Goal: Task Accomplishment & Management: Manage account settings

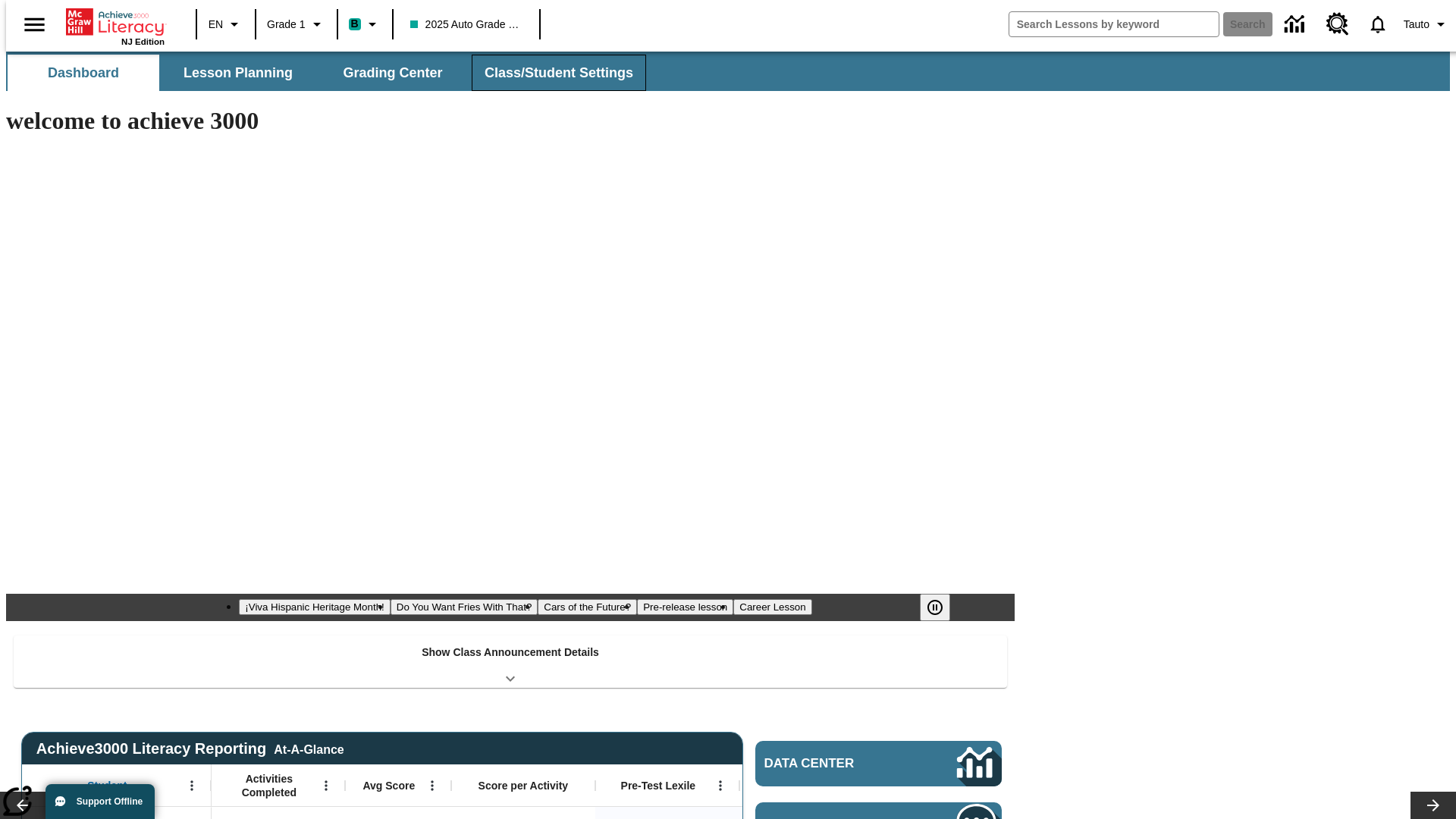
click at [551, 73] on button "Class/Student Settings" at bounding box center [558, 72] width 174 height 36
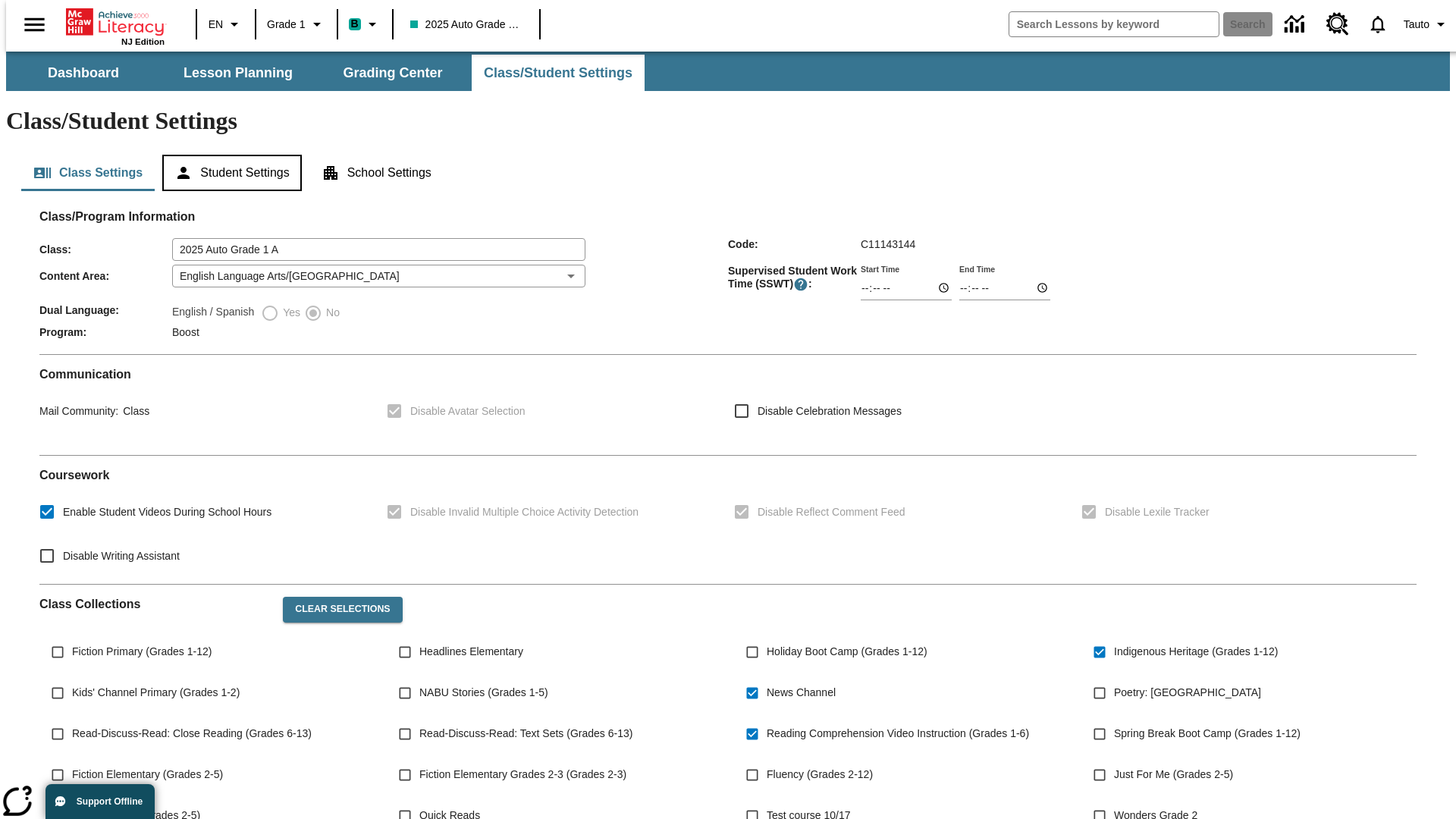
click at [228, 155] on button "Student Settings" at bounding box center [232, 173] width 138 height 36
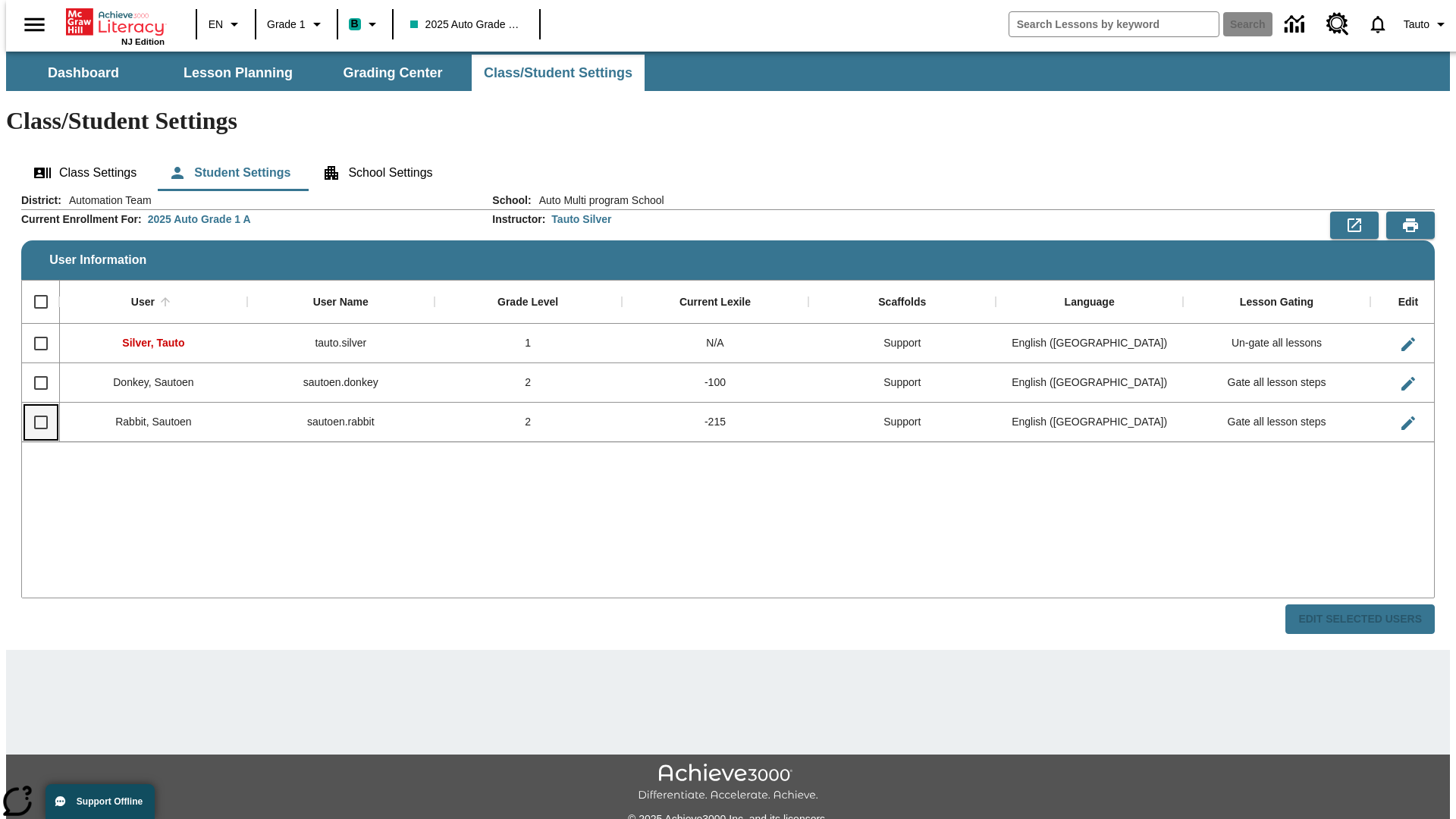
click at [34, 407] on input "Select row" at bounding box center [41, 422] width 32 height 32
checkbox input "true"
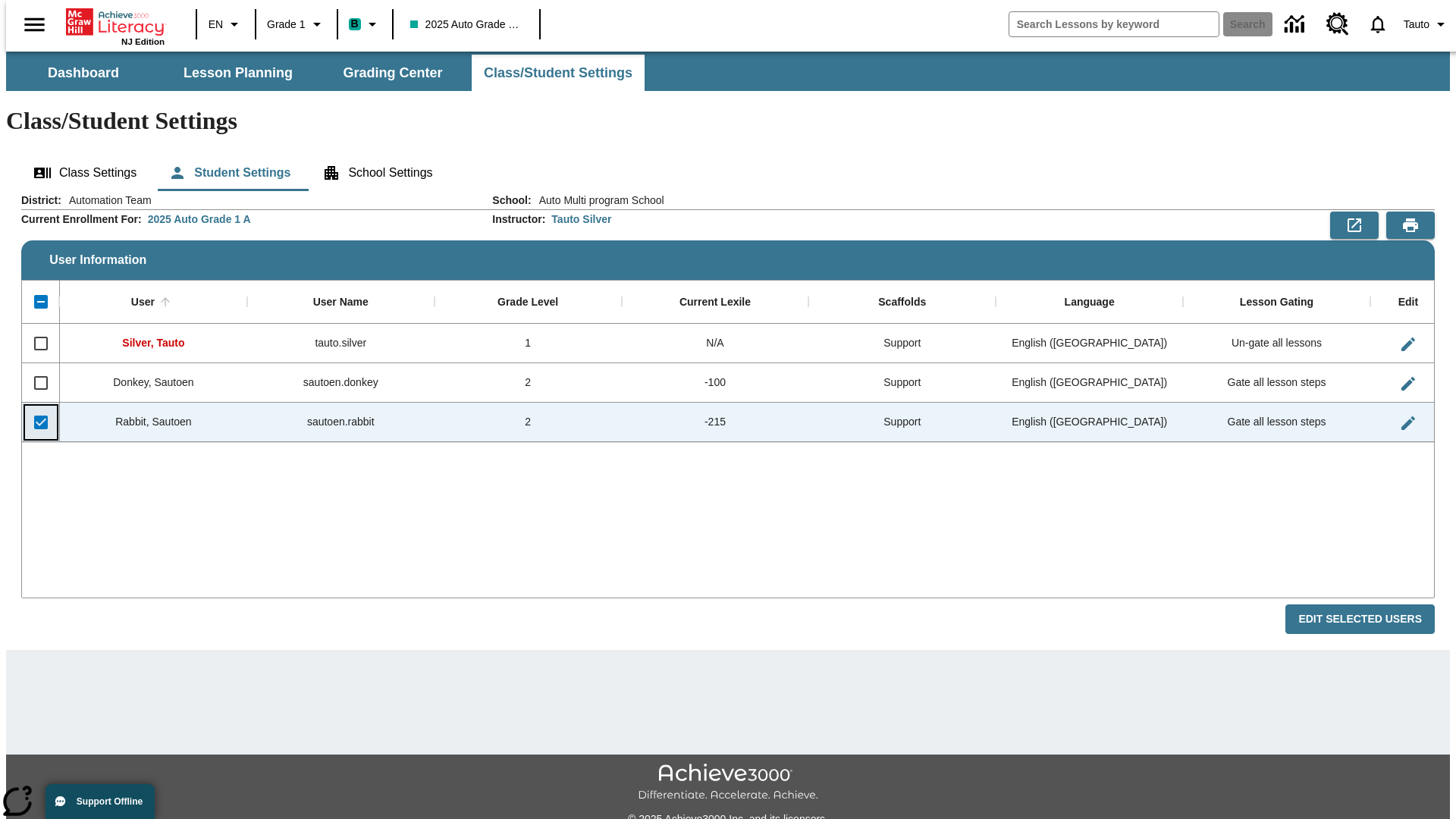
checkbox input "true"
click at [1372, 604] on button "Edit Selected Users" at bounding box center [1360, 619] width 149 height 29
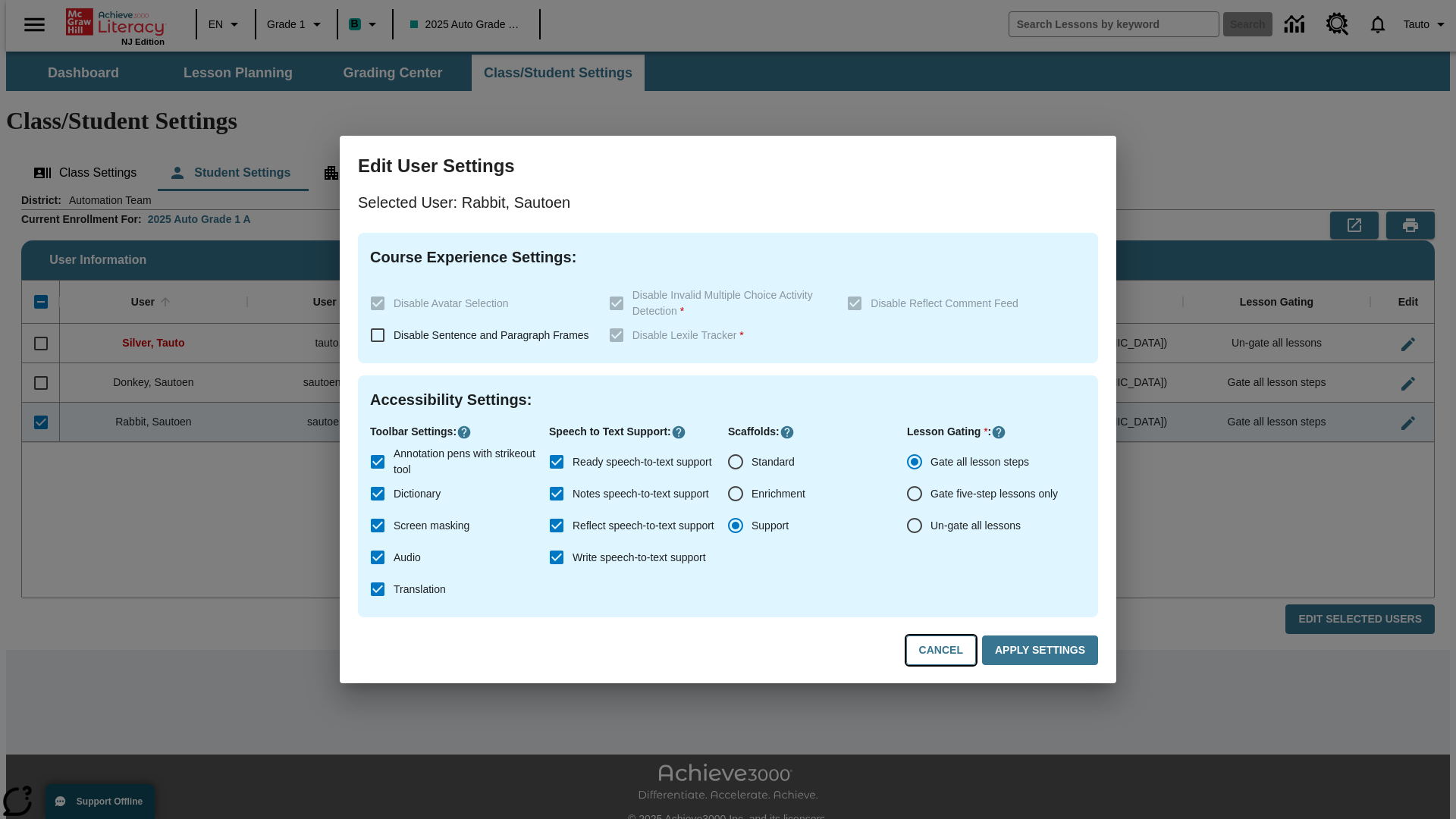
click at [948, 651] on button "Cancel" at bounding box center [941, 650] width 70 height 29
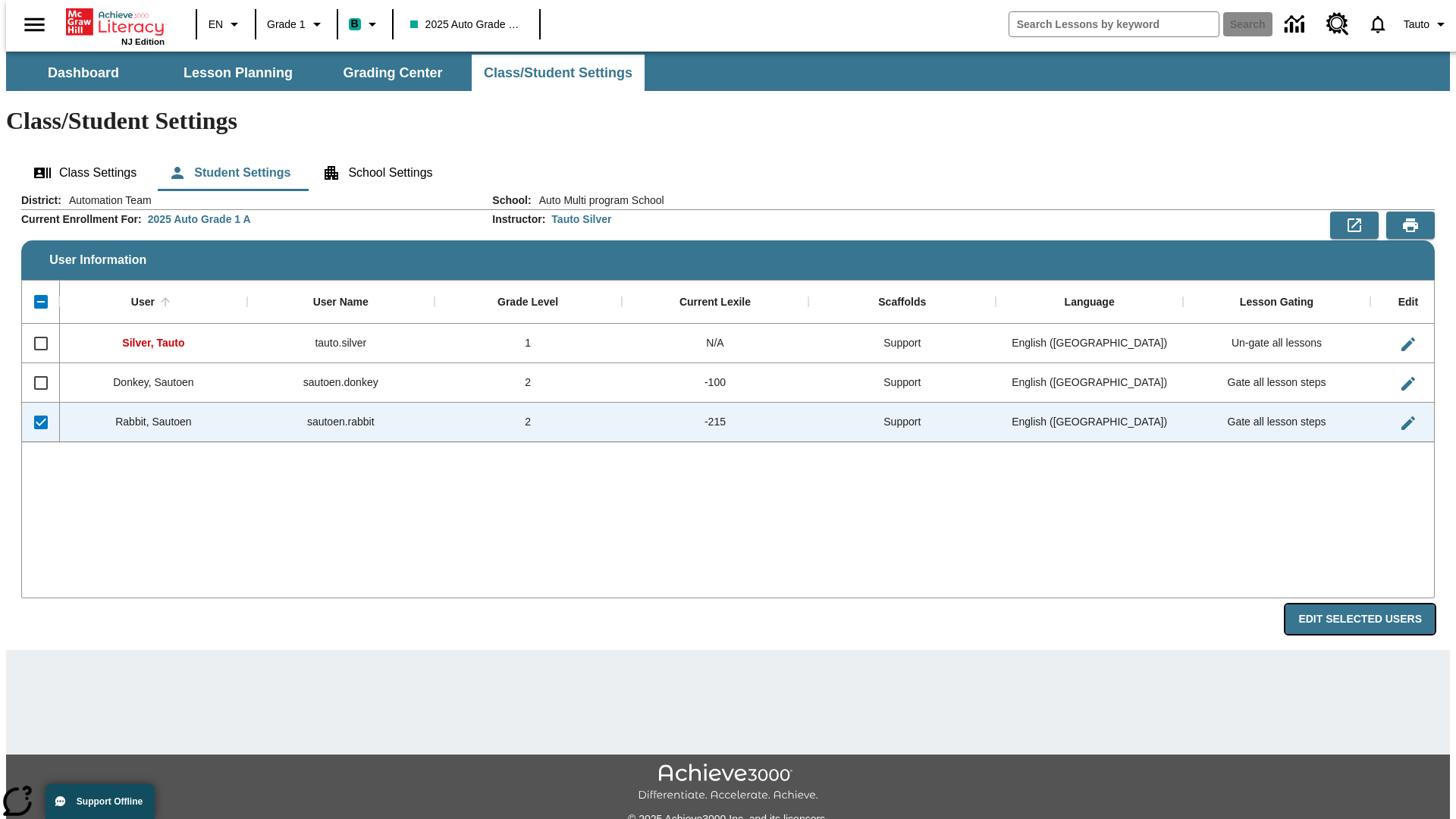
click at [1372, 604] on button "Edit Selected Users" at bounding box center [1360, 619] width 149 height 29
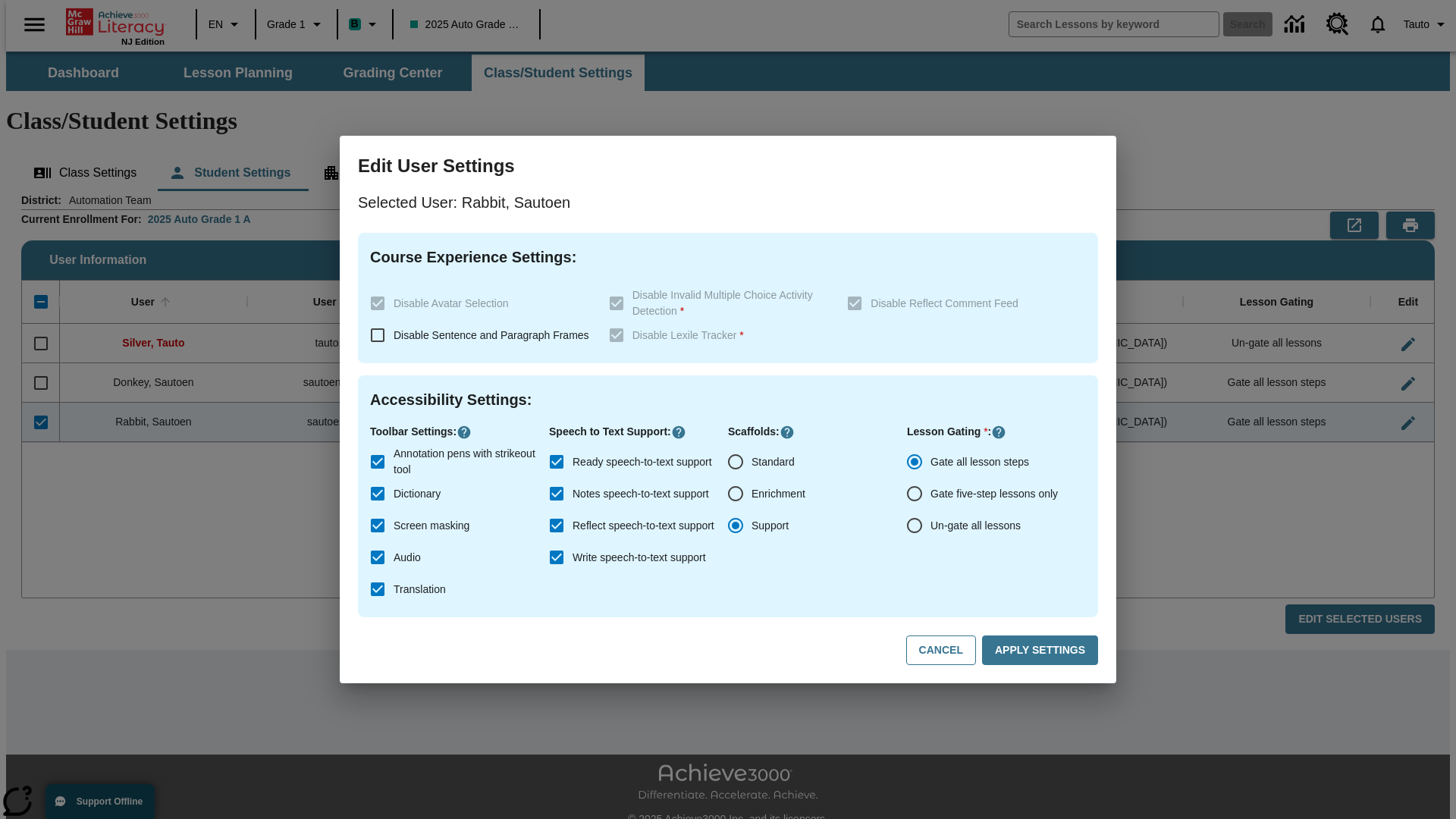
click at [556, 462] on input "Ready speech-to-text support" at bounding box center [556, 462] width 32 height 32
checkbox input "false"
click at [1043, 651] on button "Apply Settings" at bounding box center [1040, 650] width 116 height 29
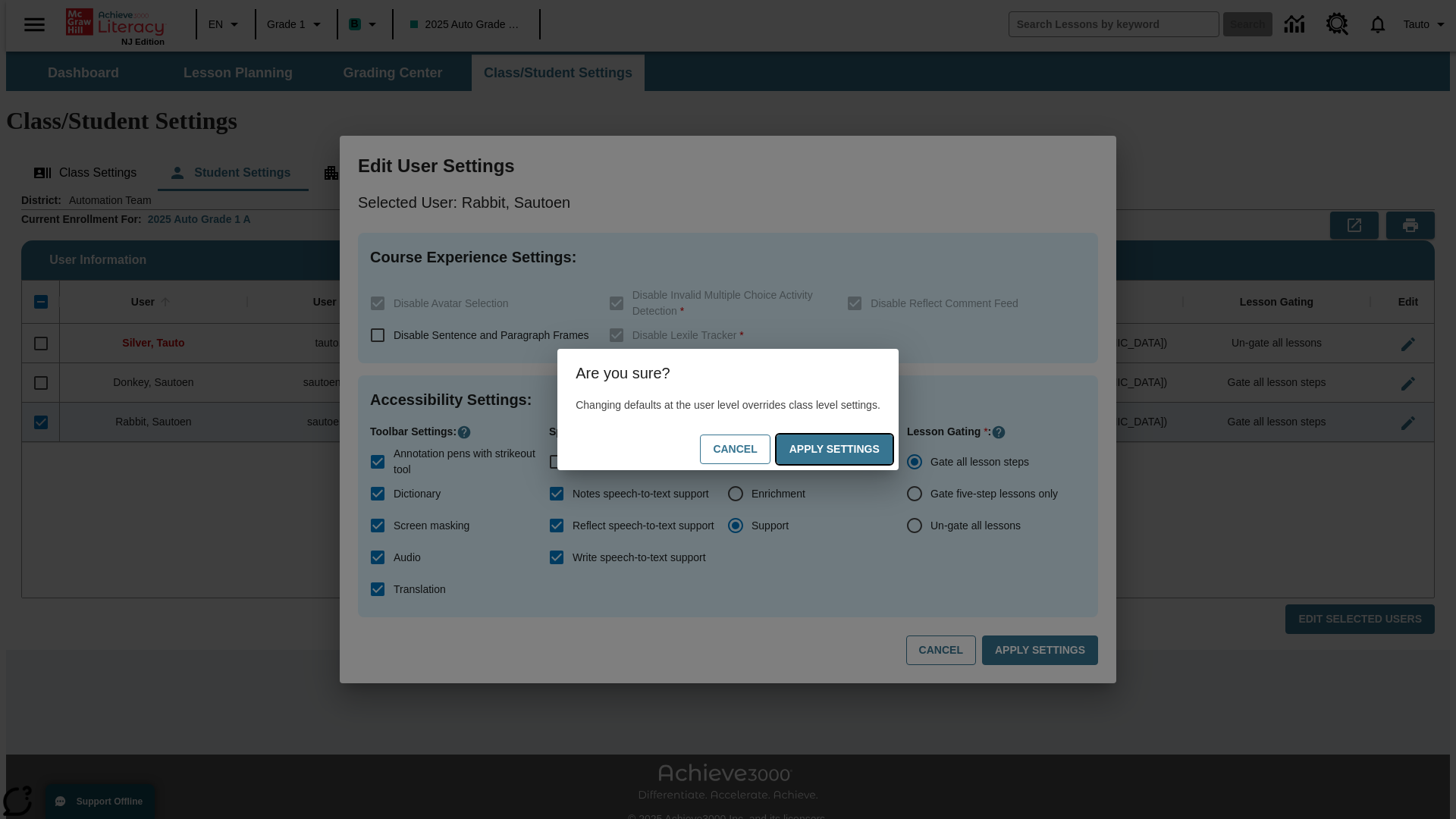
click at [850, 449] on button "Apply Settings" at bounding box center [834, 449] width 116 height 29
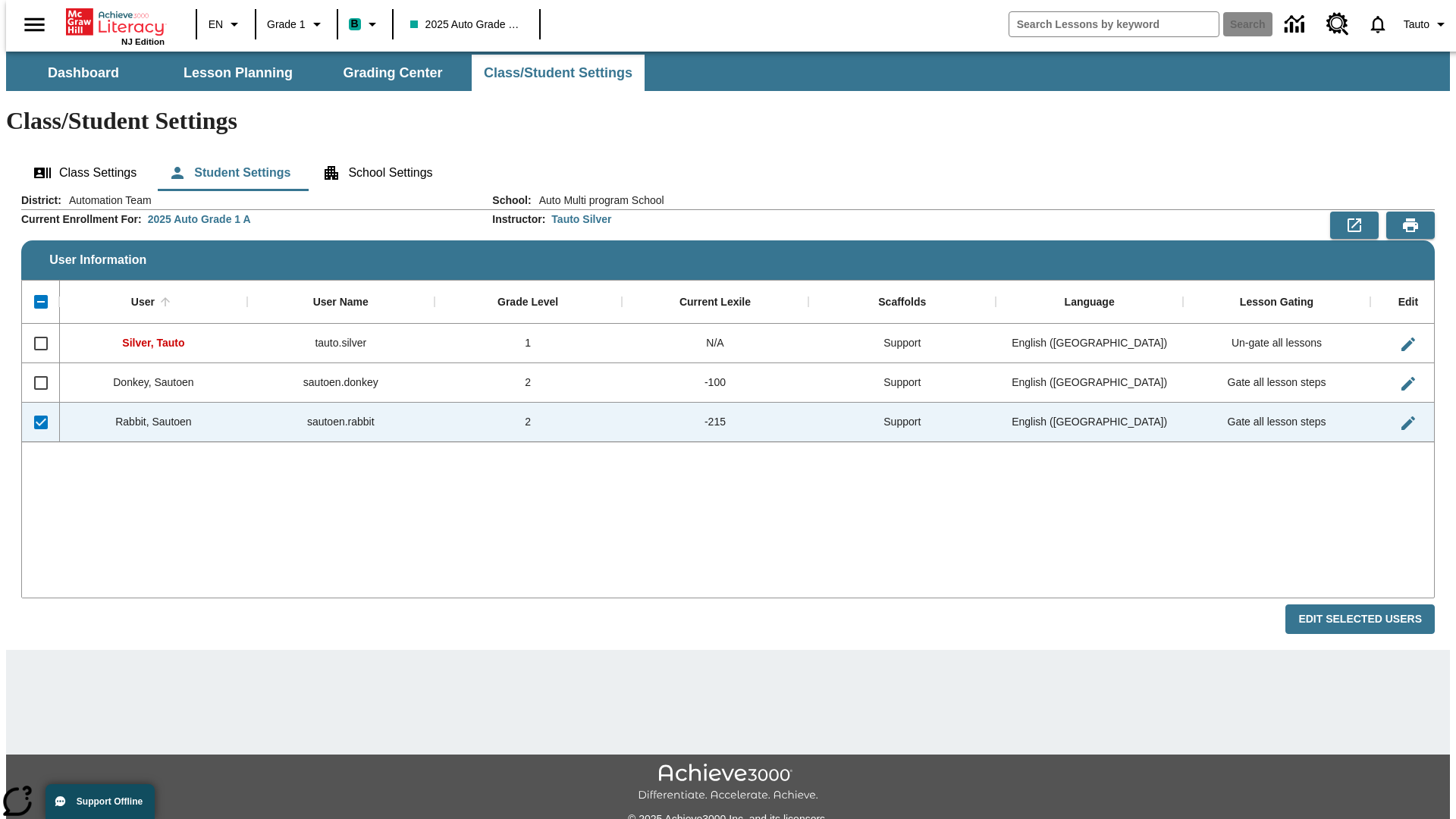
checkbox input "false"
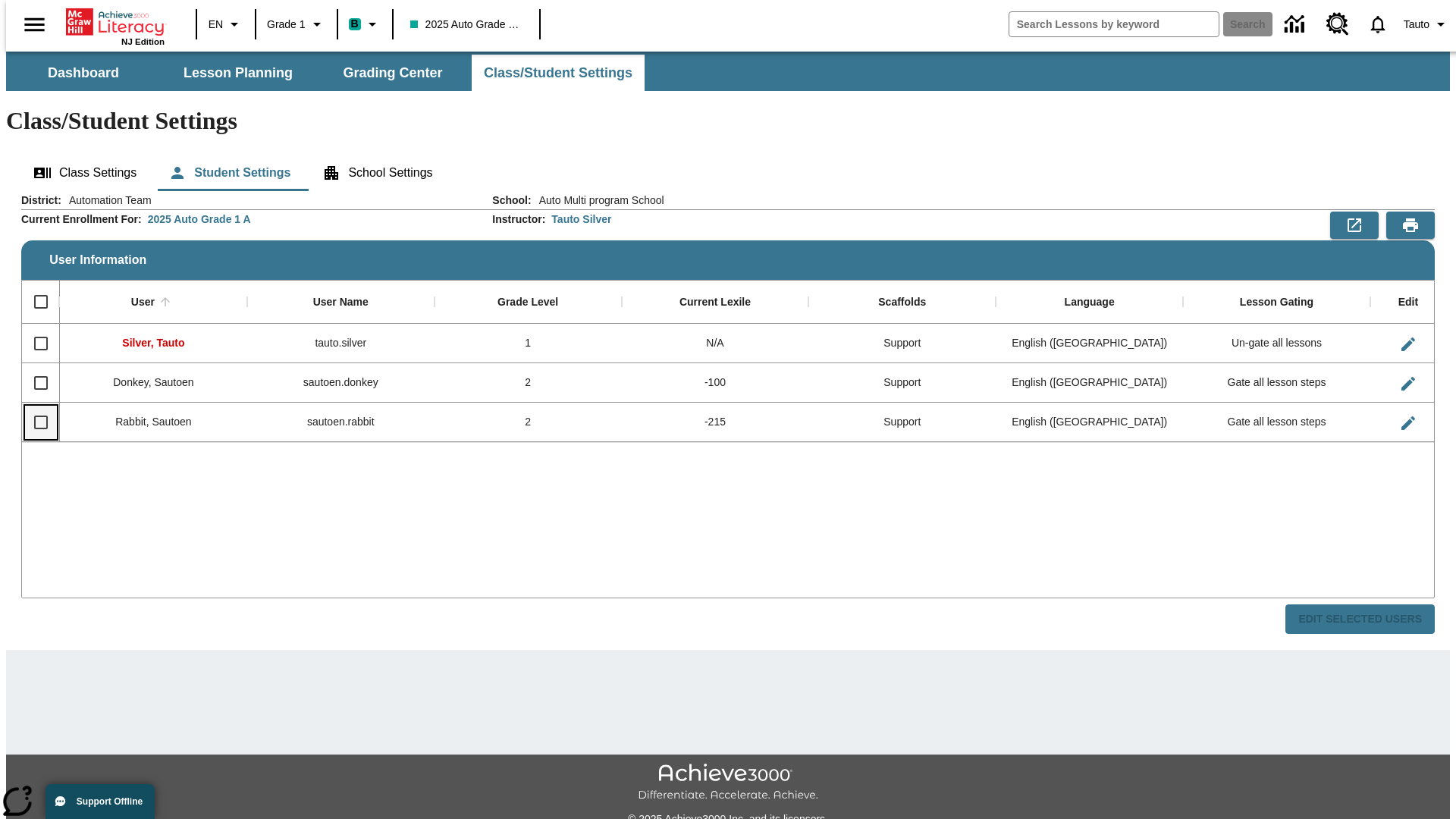
click at [34, 407] on input "Select row" at bounding box center [41, 422] width 32 height 32
checkbox input "true"
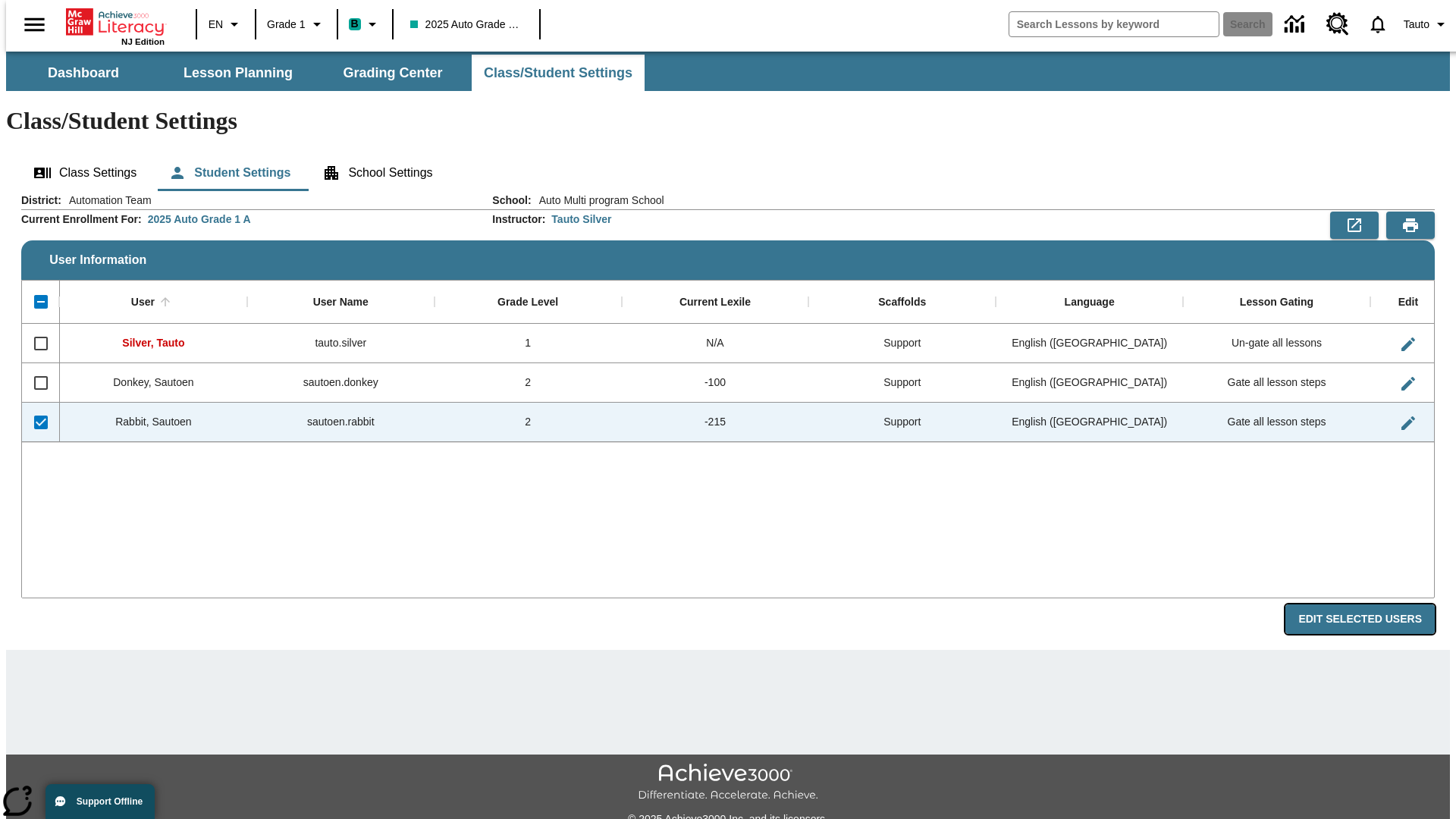
click at [1372, 604] on button "Edit Selected Users" at bounding box center [1360, 619] width 149 height 29
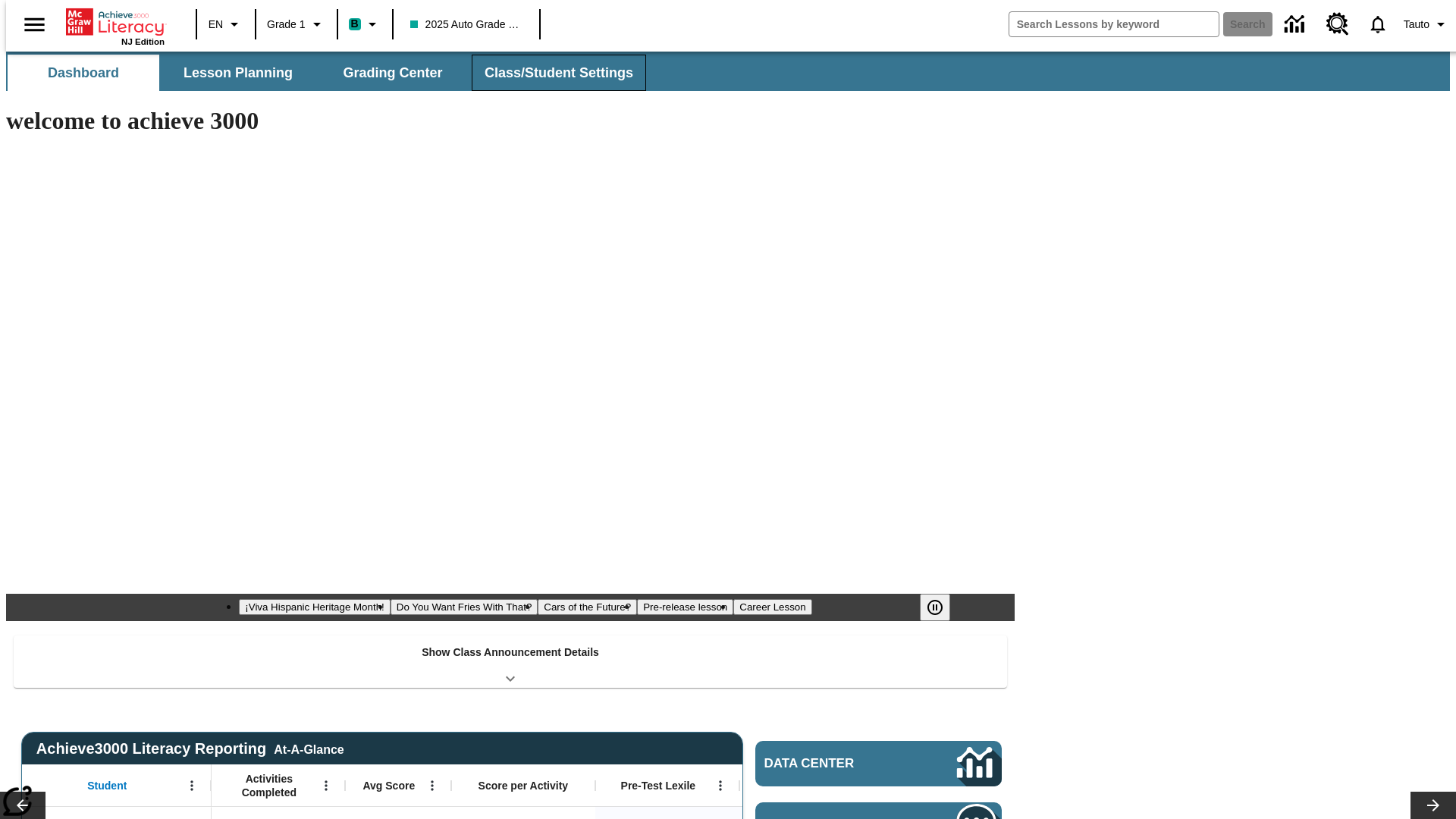
click at [551, 73] on button "Class/Student Settings" at bounding box center [558, 72] width 174 height 36
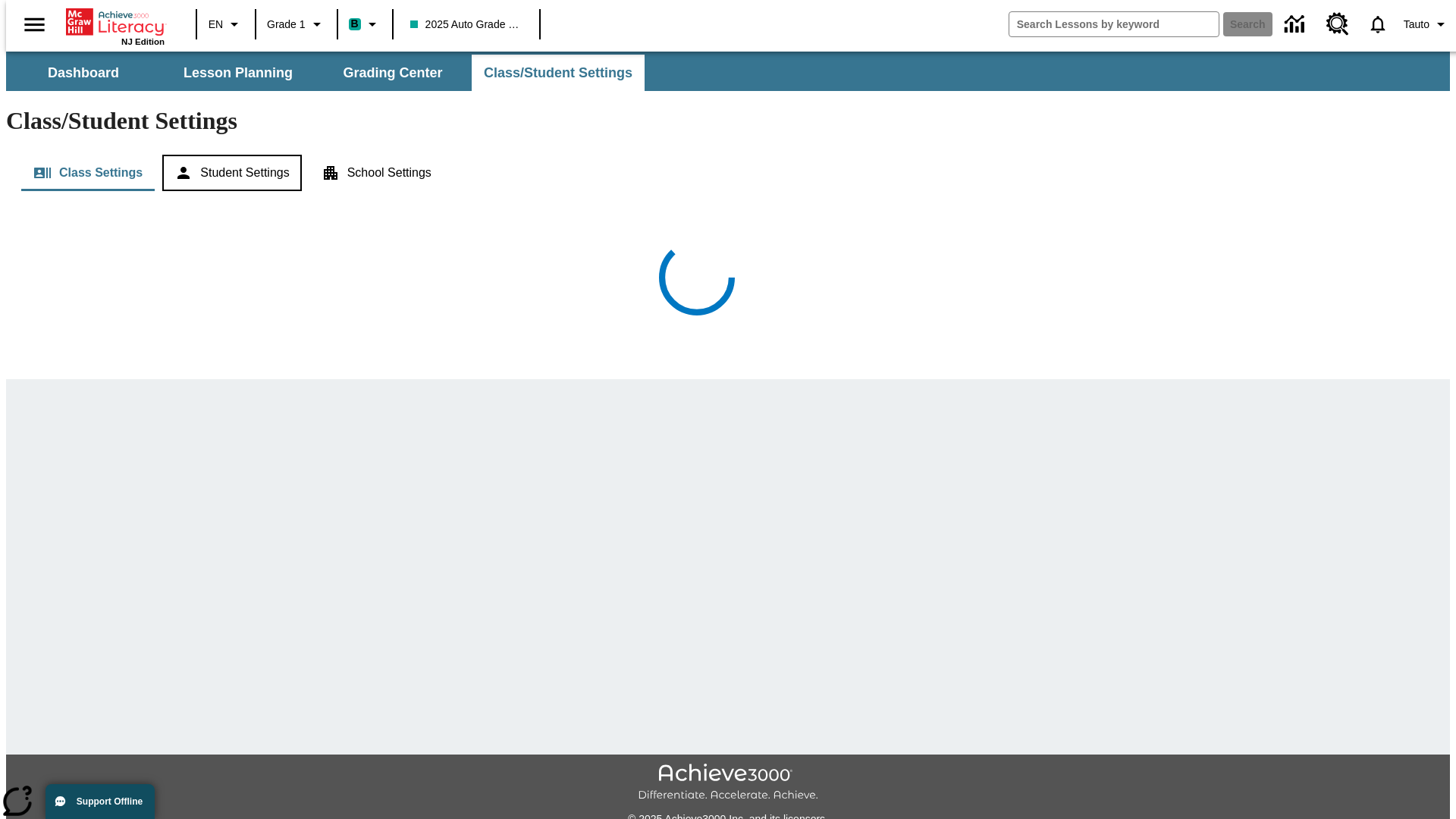
click at [228, 155] on button "Student Settings" at bounding box center [232, 173] width 138 height 36
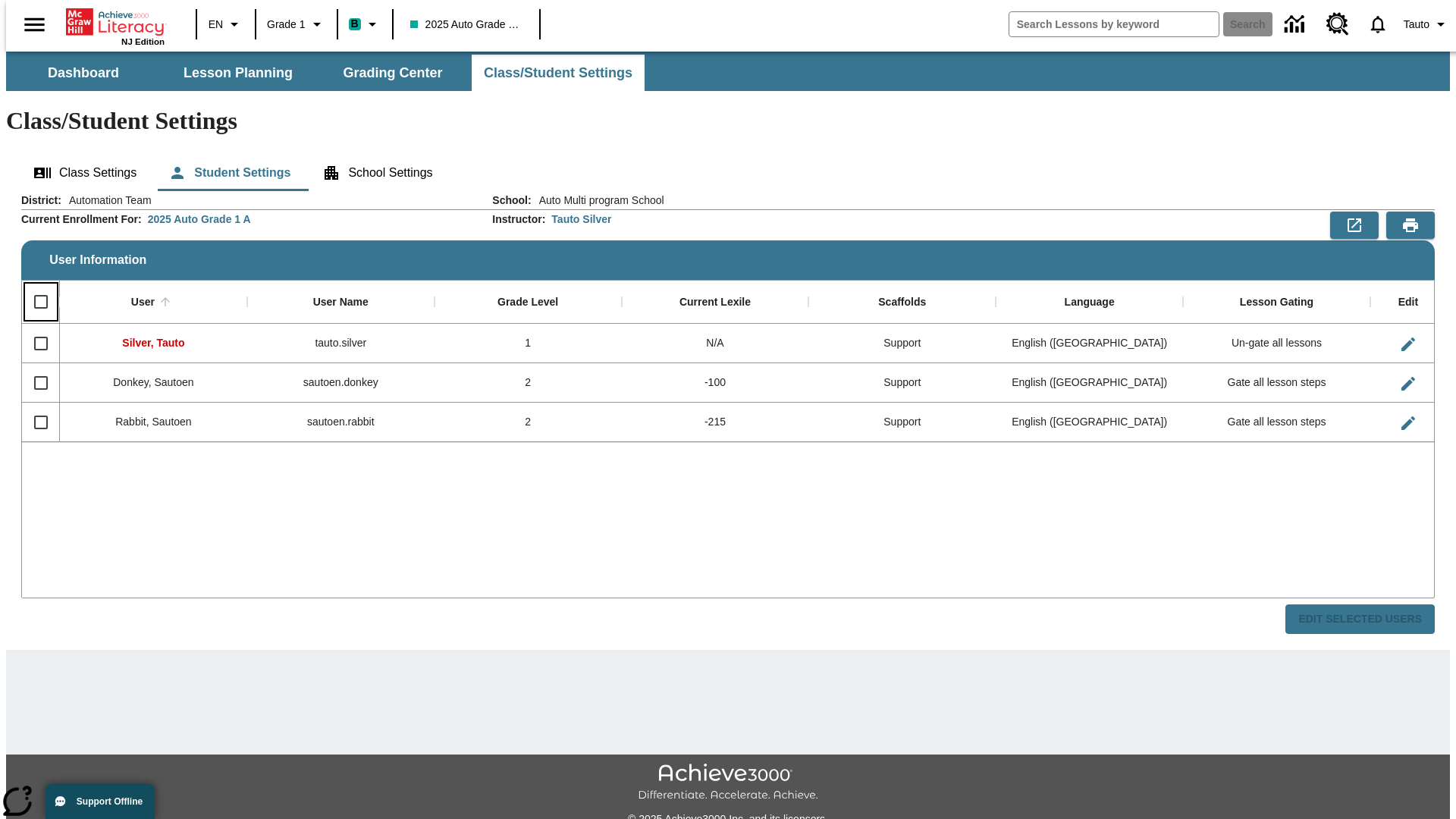
click at [34, 286] on input "Select all rows" at bounding box center [41, 301] width 32 height 32
checkbox input "true"
